Goal: Task Accomplishment & Management: Manage account settings

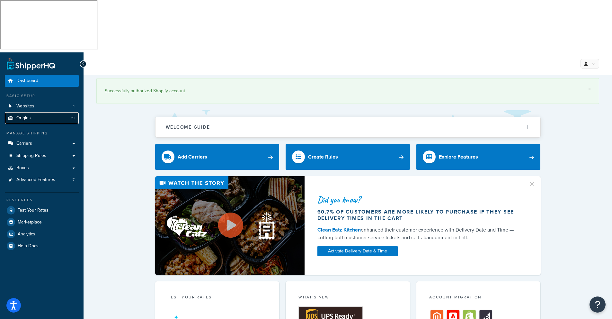
click at [23, 115] on span "Origins" at bounding box center [23, 117] width 14 height 5
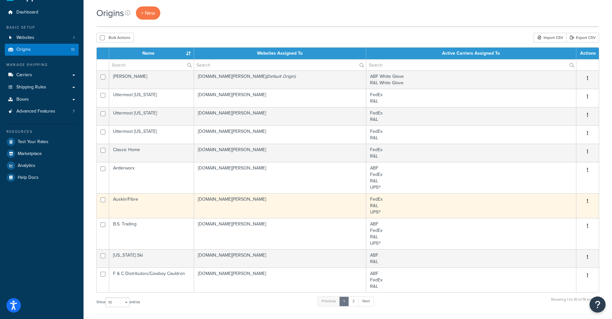
scroll to position [87, 0]
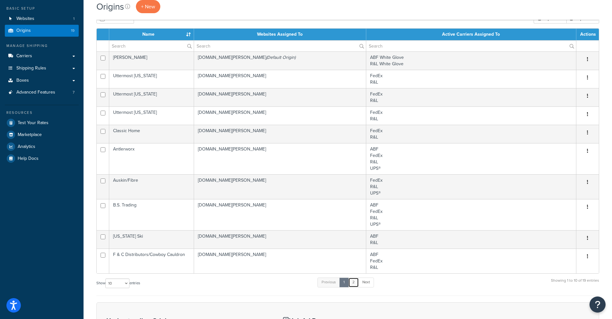
click at [355, 277] on link "2" at bounding box center [353, 282] width 11 height 10
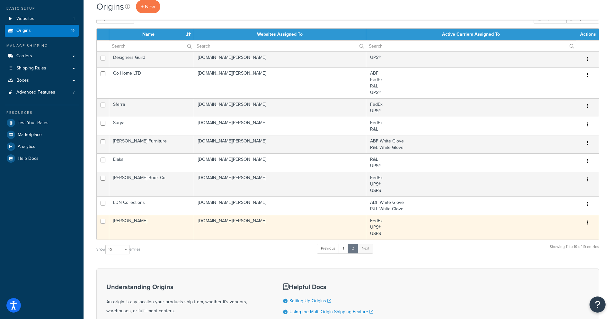
click at [128, 215] on td "[PERSON_NAME]" at bounding box center [151, 227] width 85 height 25
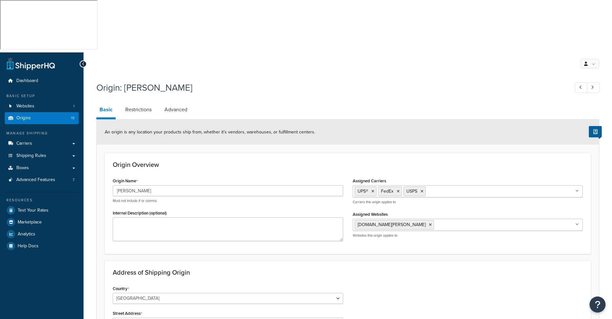
select select "42"
click at [26, 141] on span "Carriers" at bounding box center [24, 143] width 16 height 5
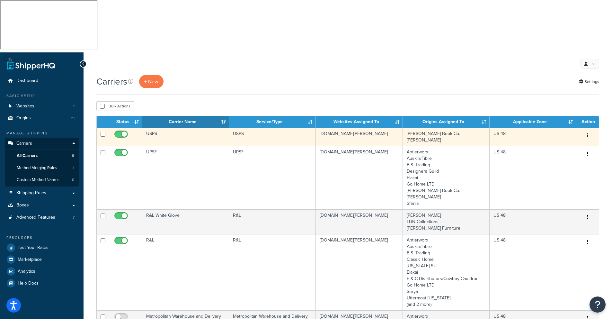
click at [164, 128] on td "USPS" at bounding box center [185, 137] width 87 height 18
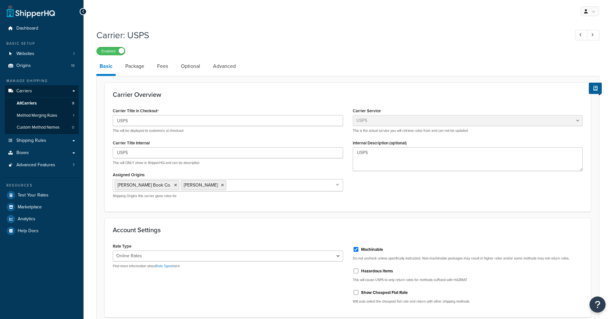
select select "usps"
select select "ONLINE"
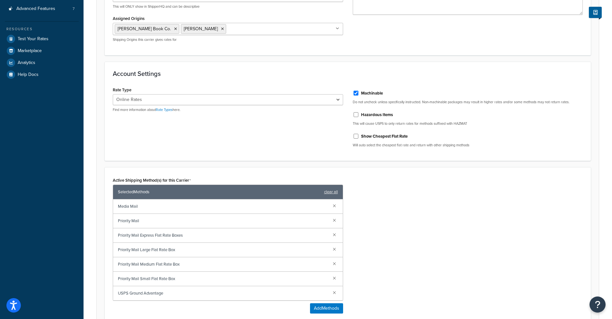
scroll to position [221, 0]
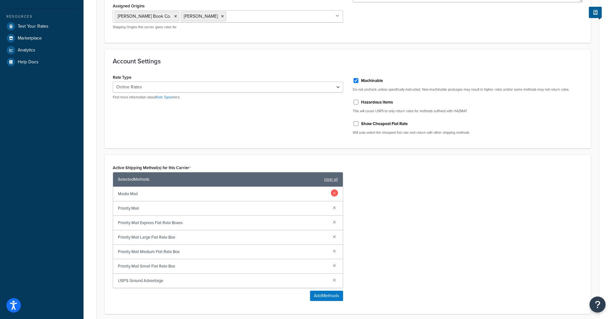
click at [336, 189] on link at bounding box center [334, 192] width 7 height 7
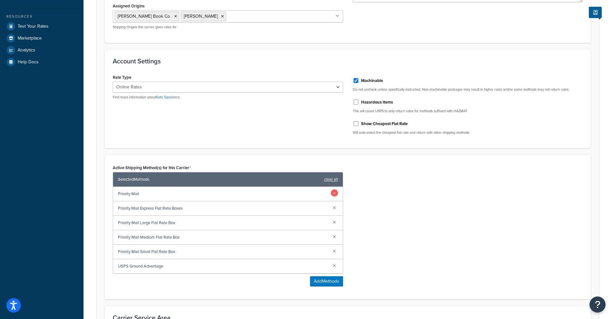
click at [337, 189] on link at bounding box center [334, 192] width 7 height 7
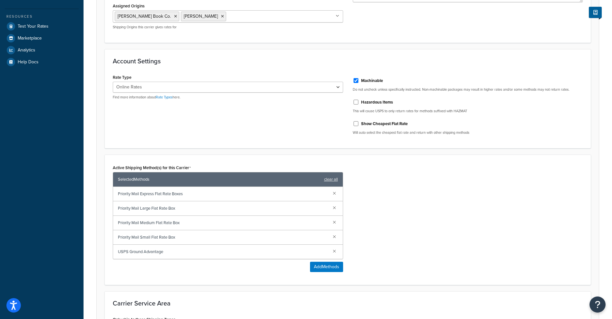
click at [408, 203] on div "Active Shipping Method(s) for this Carrier Selected Methods clear all Priority …" at bounding box center [348, 220] width 480 height 114
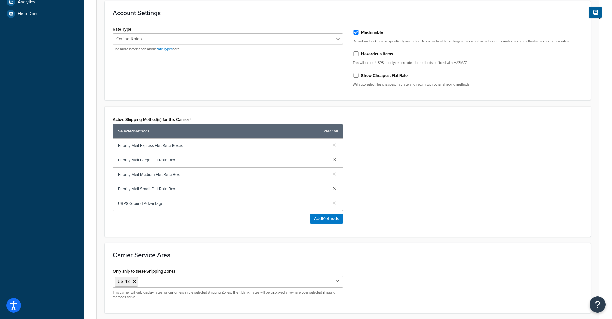
scroll to position [269, 0]
click at [348, 318] on button "Save" at bounding box center [343, 325] width 17 height 10
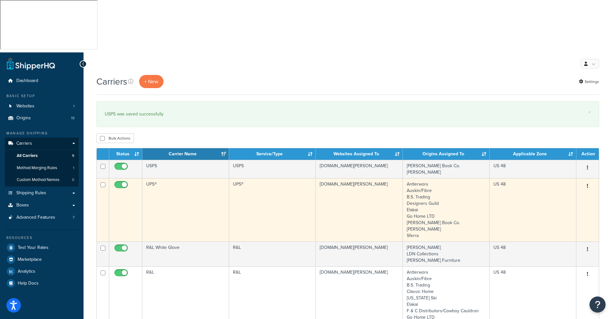
click at [252, 178] on td "UPS®" at bounding box center [272, 209] width 87 height 63
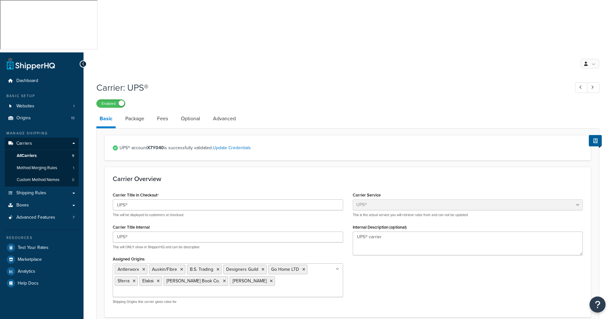
select select "ups"
select select "01"
click at [23, 141] on span "Carriers" at bounding box center [24, 143] width 16 height 5
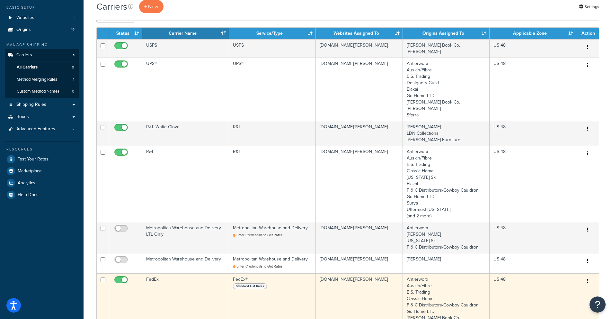
scroll to position [91, 0]
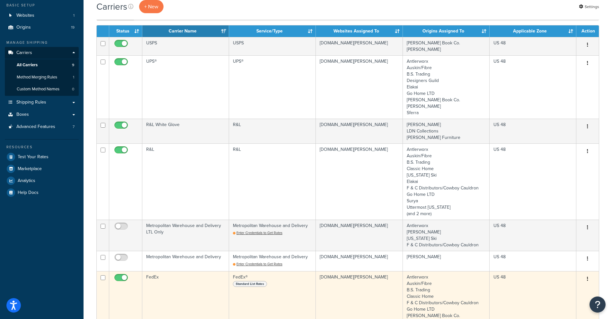
click at [253, 281] on span "Standard List Rates" at bounding box center [250, 284] width 34 height 6
click at [181, 271] on td "FedEx" at bounding box center [185, 309] width 87 height 76
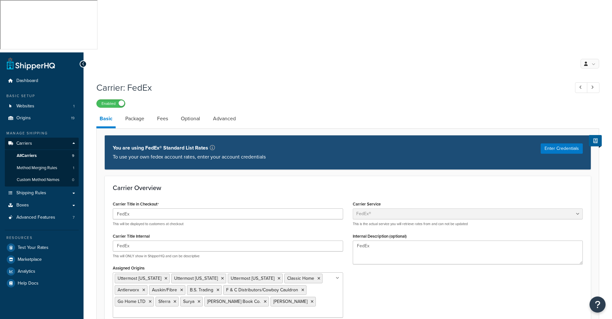
select select "fedEx"
select select "REGULAR_PICKUP"
select select "YOUR_PACKAGING"
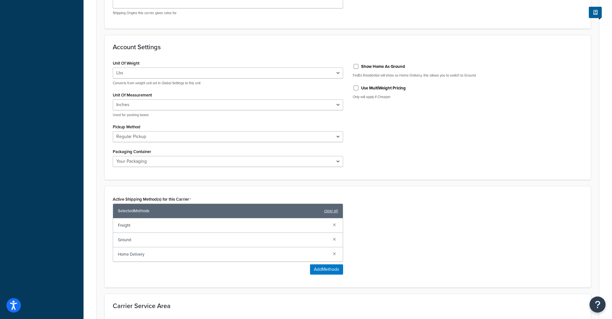
scroll to position [312, 0]
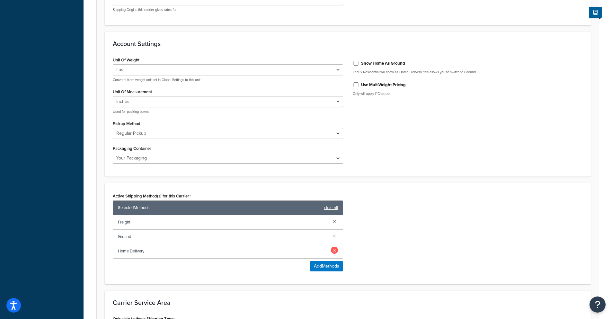
click at [335, 246] on link at bounding box center [334, 249] width 7 height 7
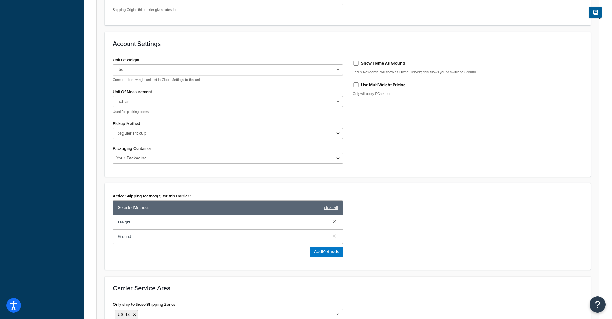
click at [391, 191] on div "Active Shipping Method(s) for this Carrier Selected Methods clear all Freight G…" at bounding box center [348, 226] width 480 height 70
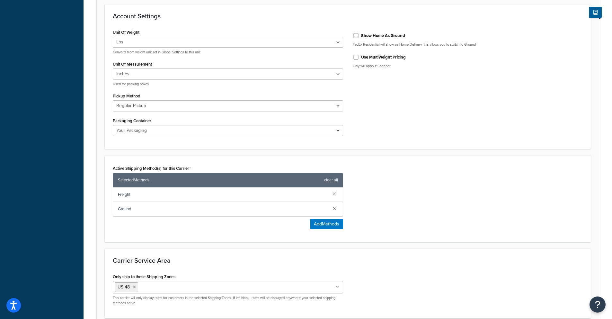
scroll to position [346, 0]
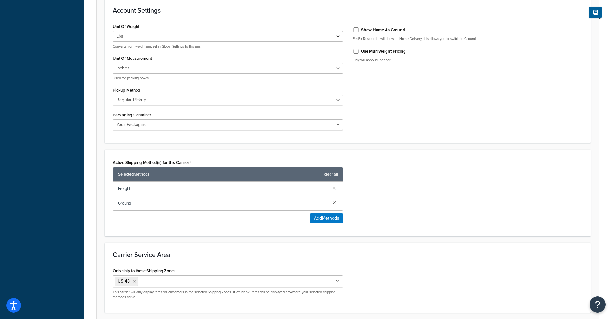
click at [341, 318] on button "Save" at bounding box center [343, 325] width 17 height 10
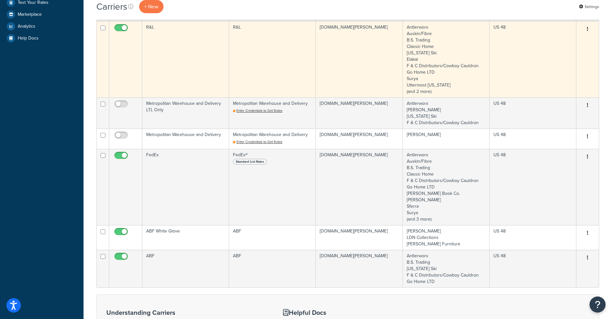
scroll to position [245, 0]
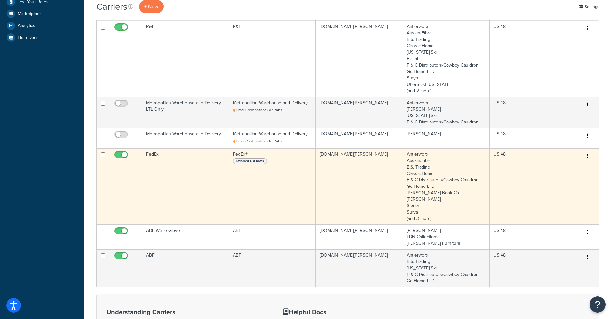
click at [258, 148] on td "FedEx® Standard List Rates" at bounding box center [272, 186] width 87 height 76
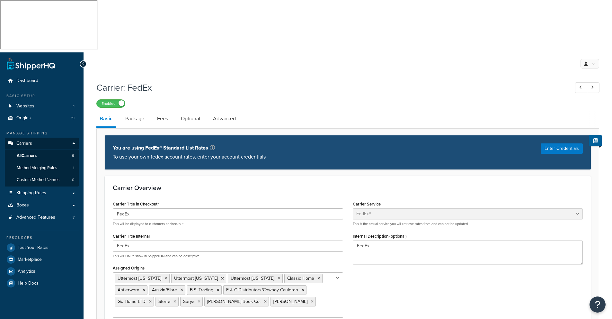
select select "fedEx"
select select "REGULAR_PICKUP"
select select "YOUR_PACKAGING"
click at [401, 270] on div "Carrier Title in Checkout FedEx This will be displayed to customers at checkout…" at bounding box center [348, 264] width 480 height 130
click at [137, 111] on link "Package" at bounding box center [134, 118] width 25 height 15
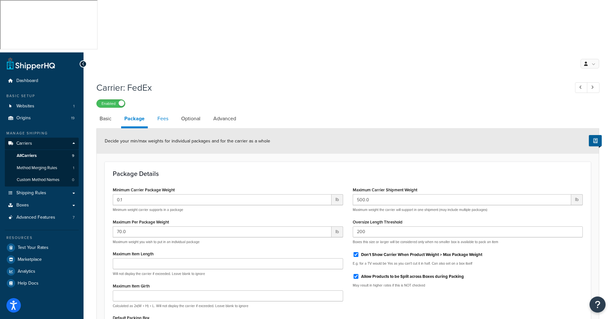
click at [165, 111] on link "Fees" at bounding box center [162, 118] width 17 height 15
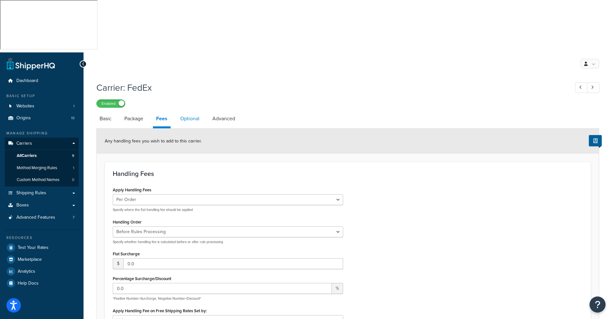
click at [191, 111] on link "Optional" at bounding box center [190, 118] width 26 height 15
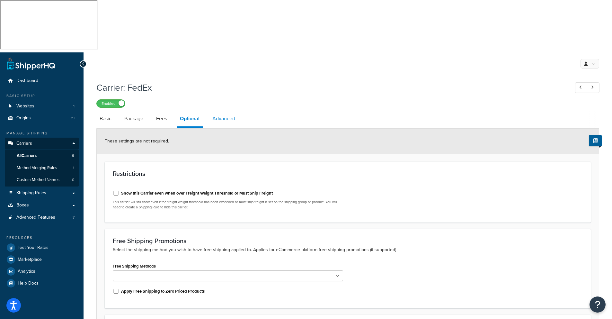
click at [222, 111] on link "Advanced" at bounding box center [223, 118] width 29 height 15
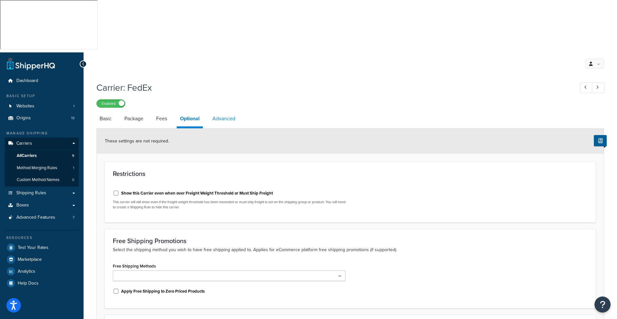
select select "false"
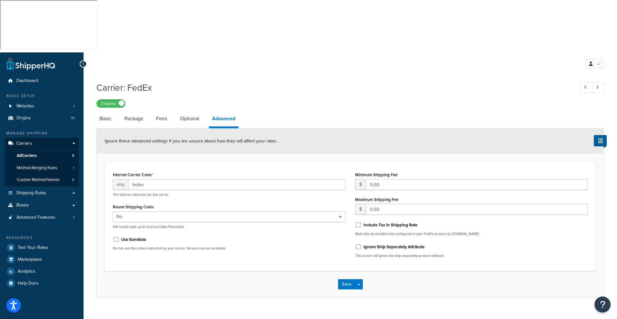
click at [235, 273] on div "My Profile Billing Global Settings Contact Us Logout Carrier: FedEx Enabled Bas…" at bounding box center [350, 211] width 533 height 319
click at [26, 115] on span "Origins" at bounding box center [23, 117] width 14 height 5
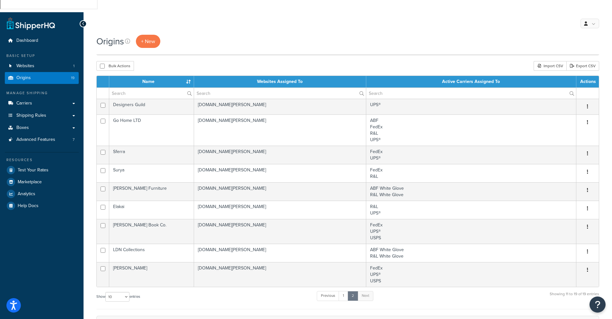
scroll to position [43, 0]
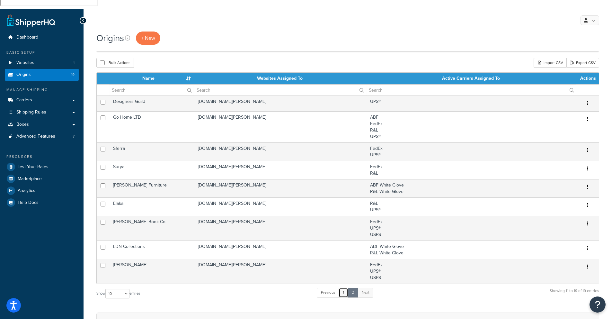
click at [345, 287] on link "1" at bounding box center [344, 292] width 10 height 10
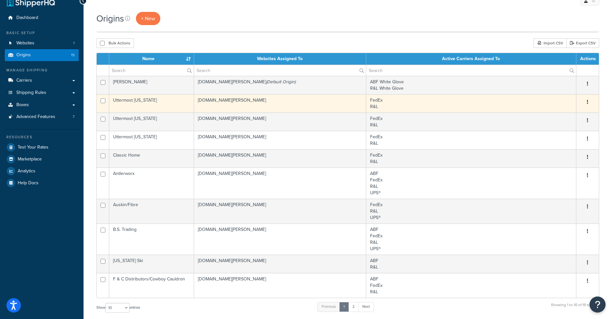
scroll to position [75, 0]
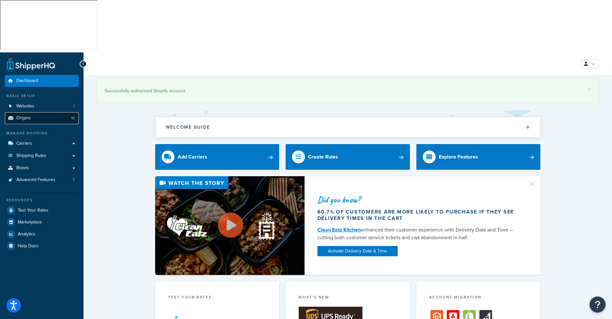
click at [29, 115] on span "Origins" at bounding box center [23, 117] width 14 height 5
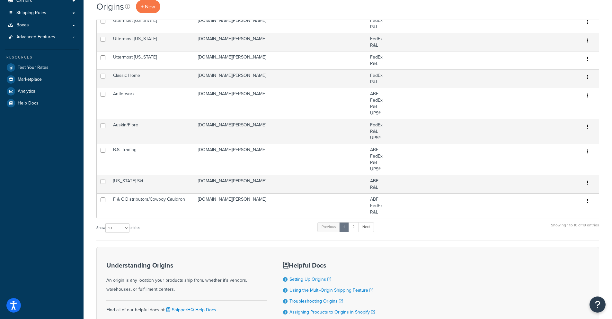
scroll to position [144, 0]
click at [355, 221] on link "2" at bounding box center [353, 226] width 11 height 10
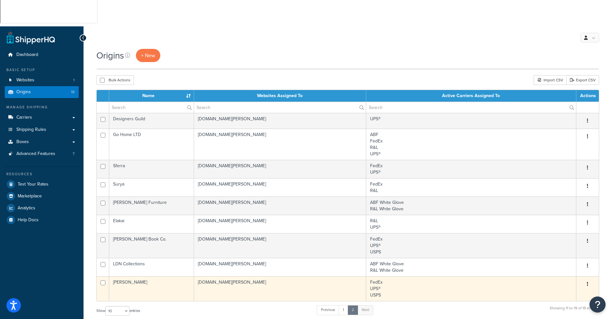
scroll to position [0, 0]
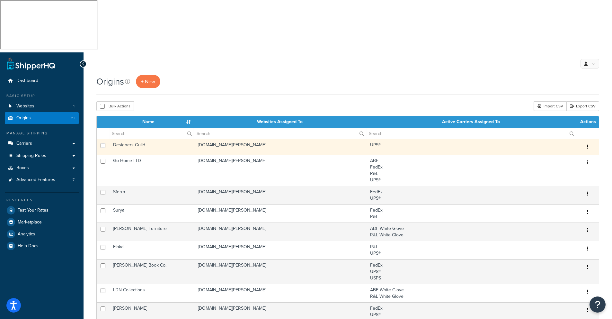
click at [143, 139] on td "Designers Guild" at bounding box center [151, 147] width 85 height 16
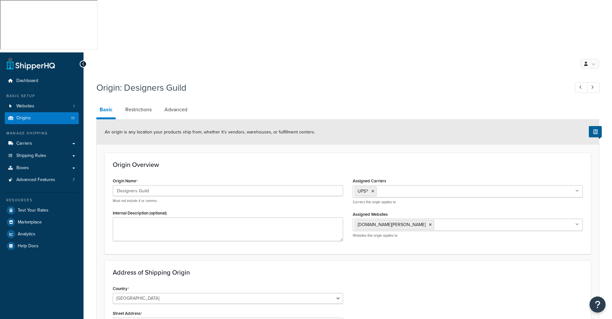
select select "32"
click at [29, 153] on span "Shipping Rules" at bounding box center [31, 155] width 30 height 5
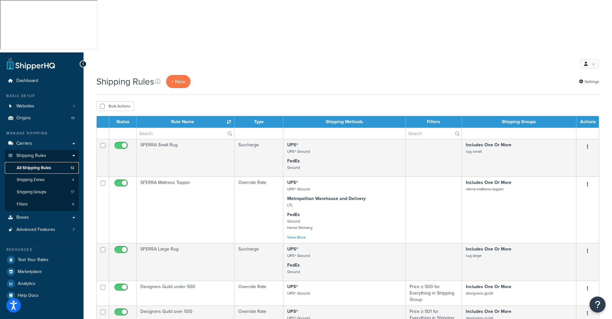
click at [32, 165] on span "All Shipping Rules" at bounding box center [34, 167] width 34 height 5
